Goal: Task Accomplishment & Management: Use online tool/utility

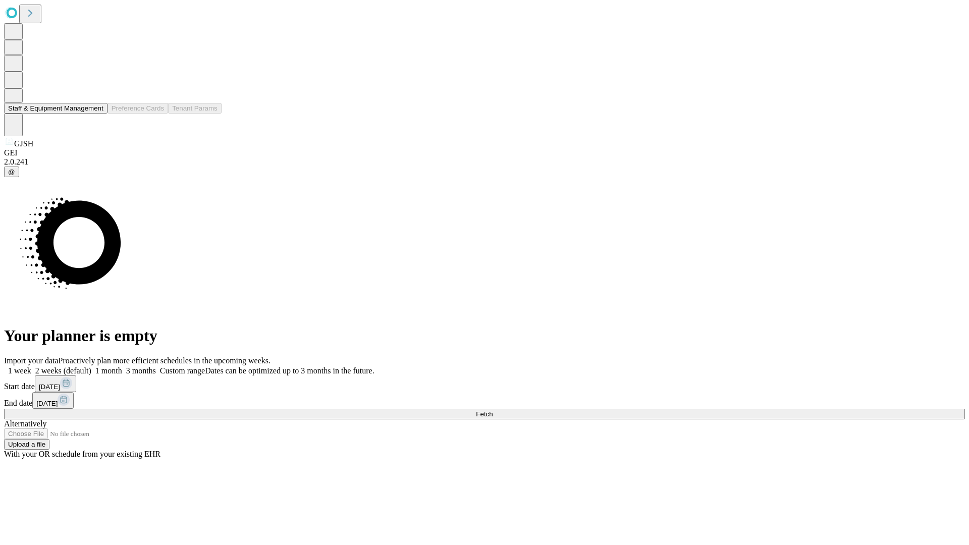
click at [96, 114] on button "Staff & Equipment Management" at bounding box center [55, 108] width 103 height 11
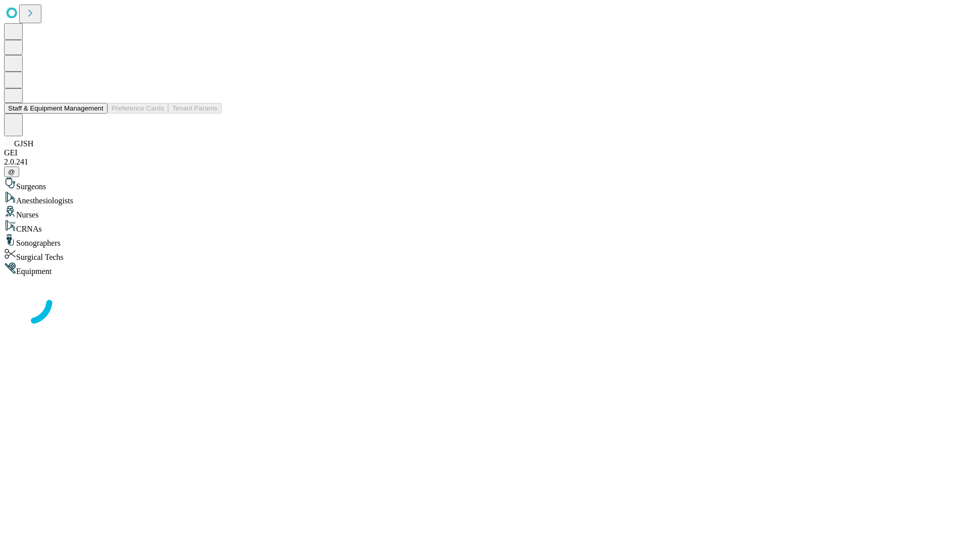
click at [96, 114] on button "Staff & Equipment Management" at bounding box center [55, 108] width 103 height 11
